Goal: Transaction & Acquisition: Purchase product/service

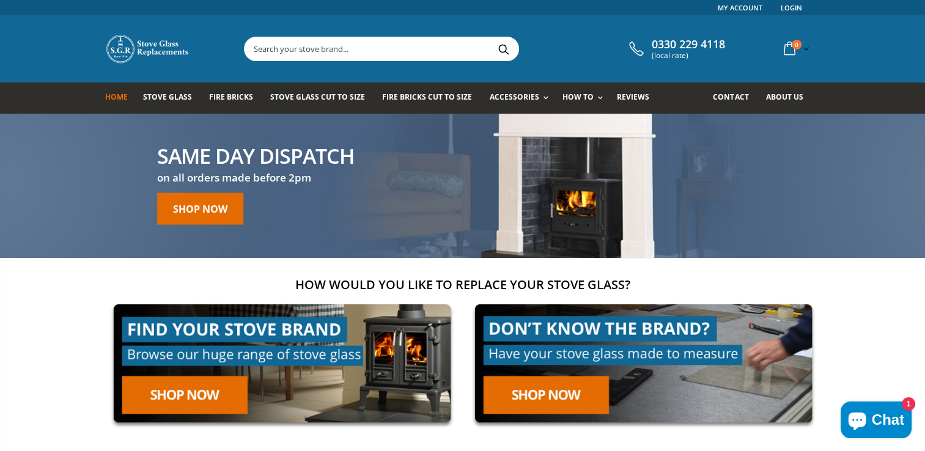
click at [351, 52] on input "text" at bounding box center [450, 48] width 411 height 23
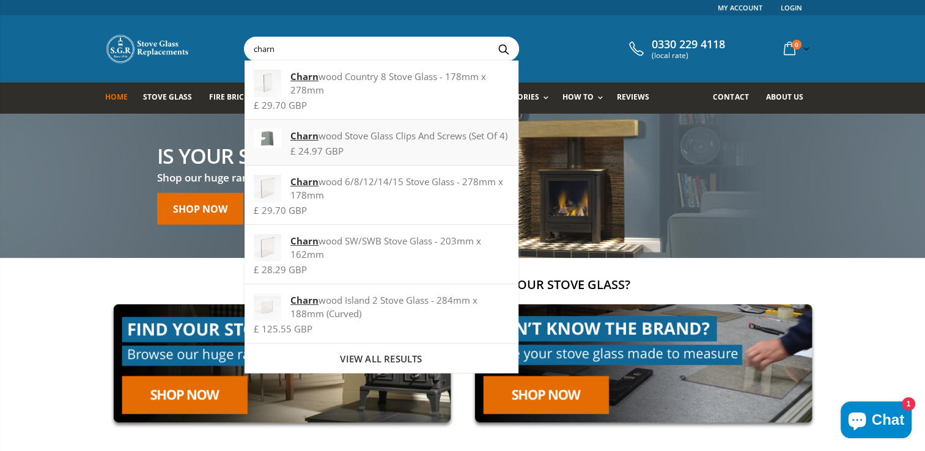
type input "charn"
click at [389, 133] on div "[PERSON_NAME] Stove Glass Clips And Screws (Set Of 4)" at bounding box center [381, 135] width 255 height 13
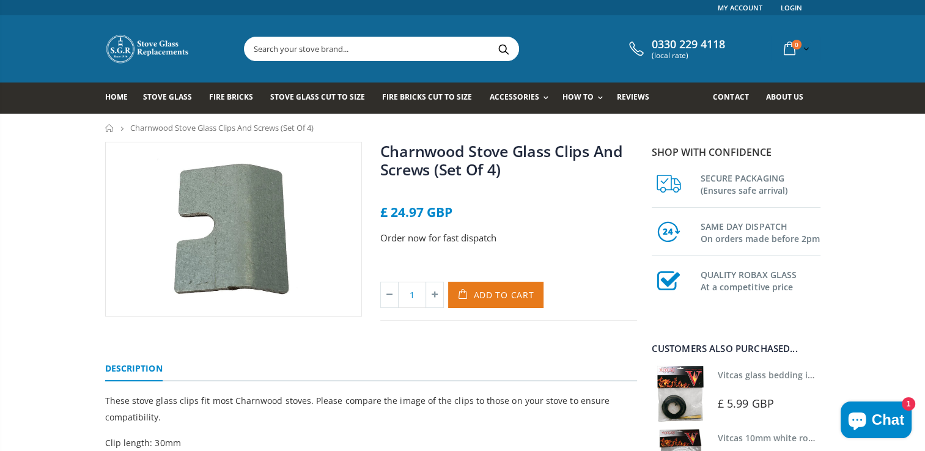
click at [492, 302] on button "Add to Cart" at bounding box center [496, 295] width 96 height 26
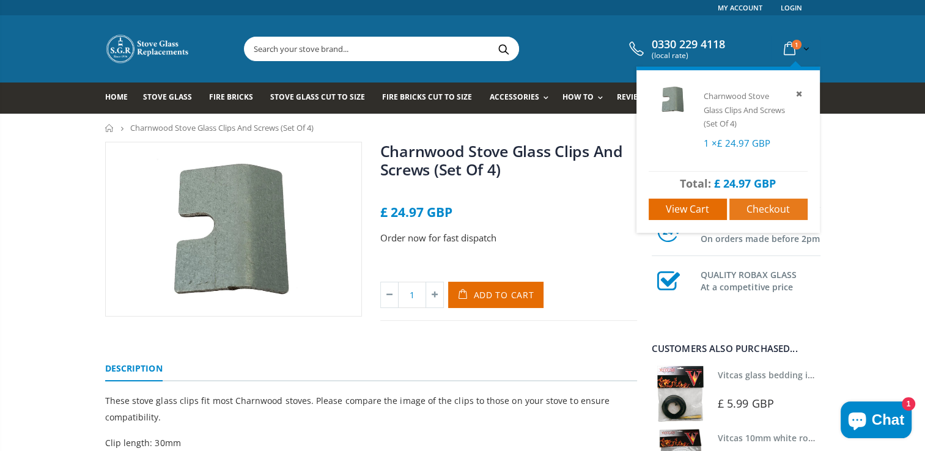
click at [753, 207] on span "Checkout" at bounding box center [768, 208] width 43 height 13
